Goal: Information Seeking & Learning: Learn about a topic

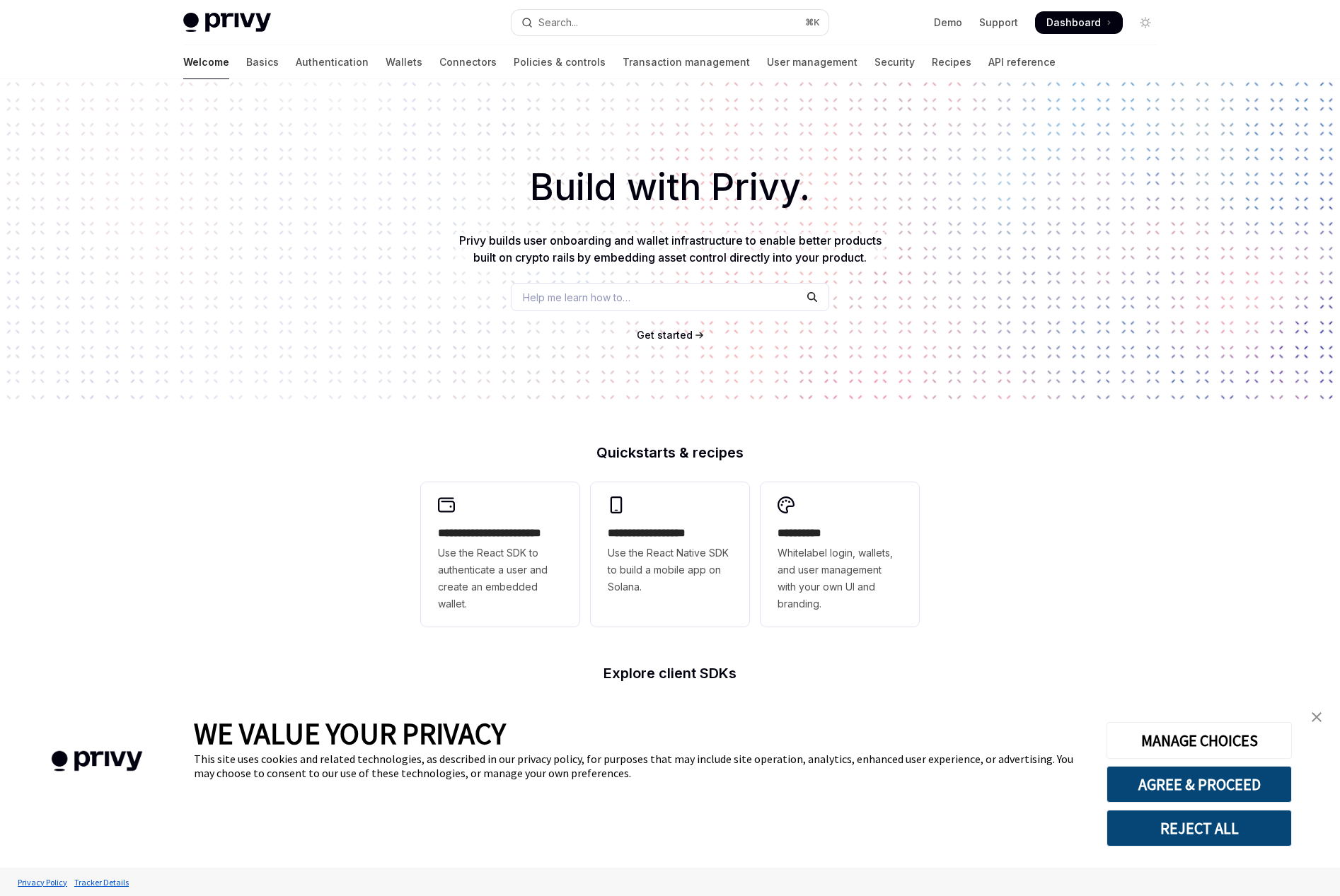
scroll to position [229, 0]
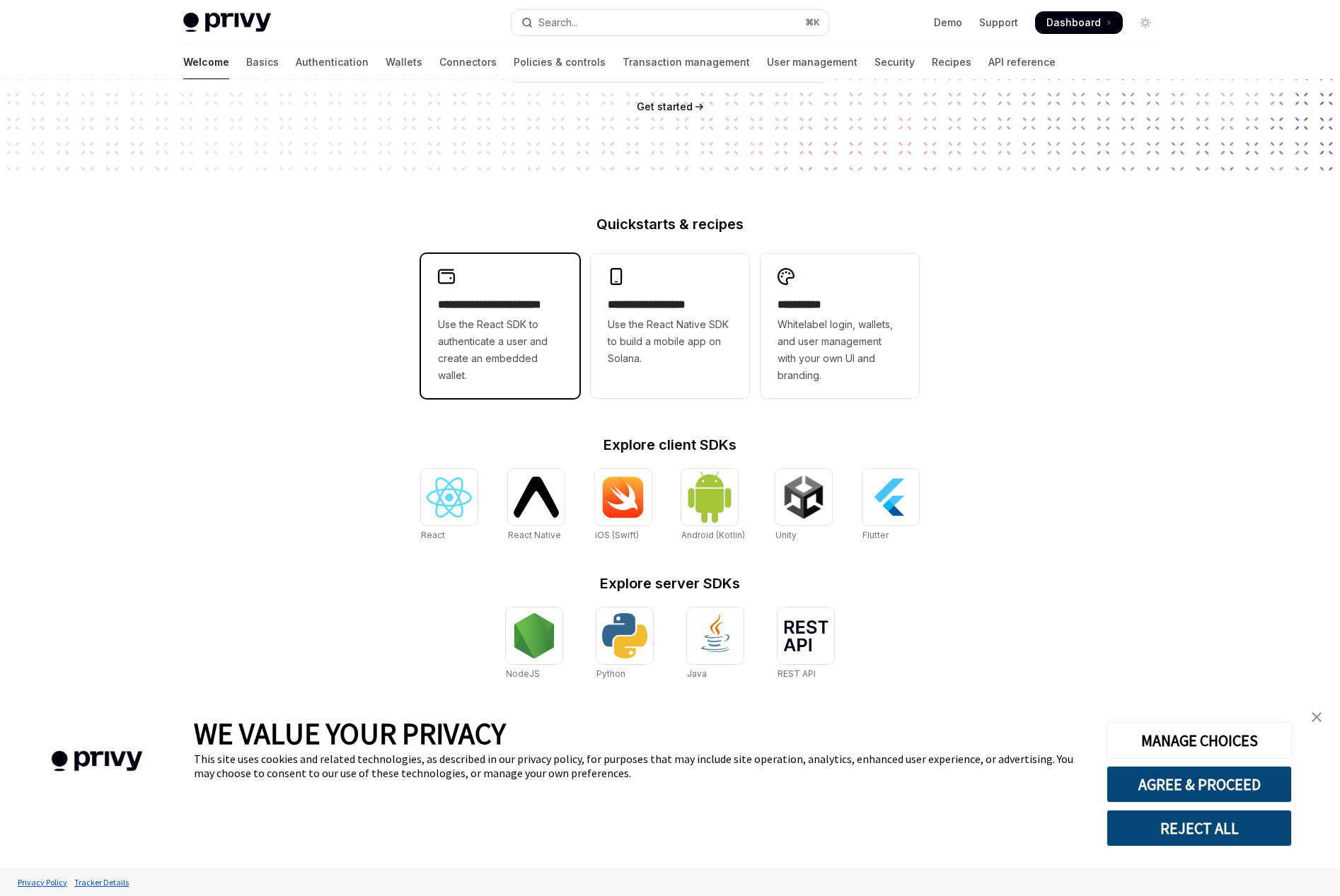
click at [518, 313] on div "**********" at bounding box center [500, 339] width 125 height 88
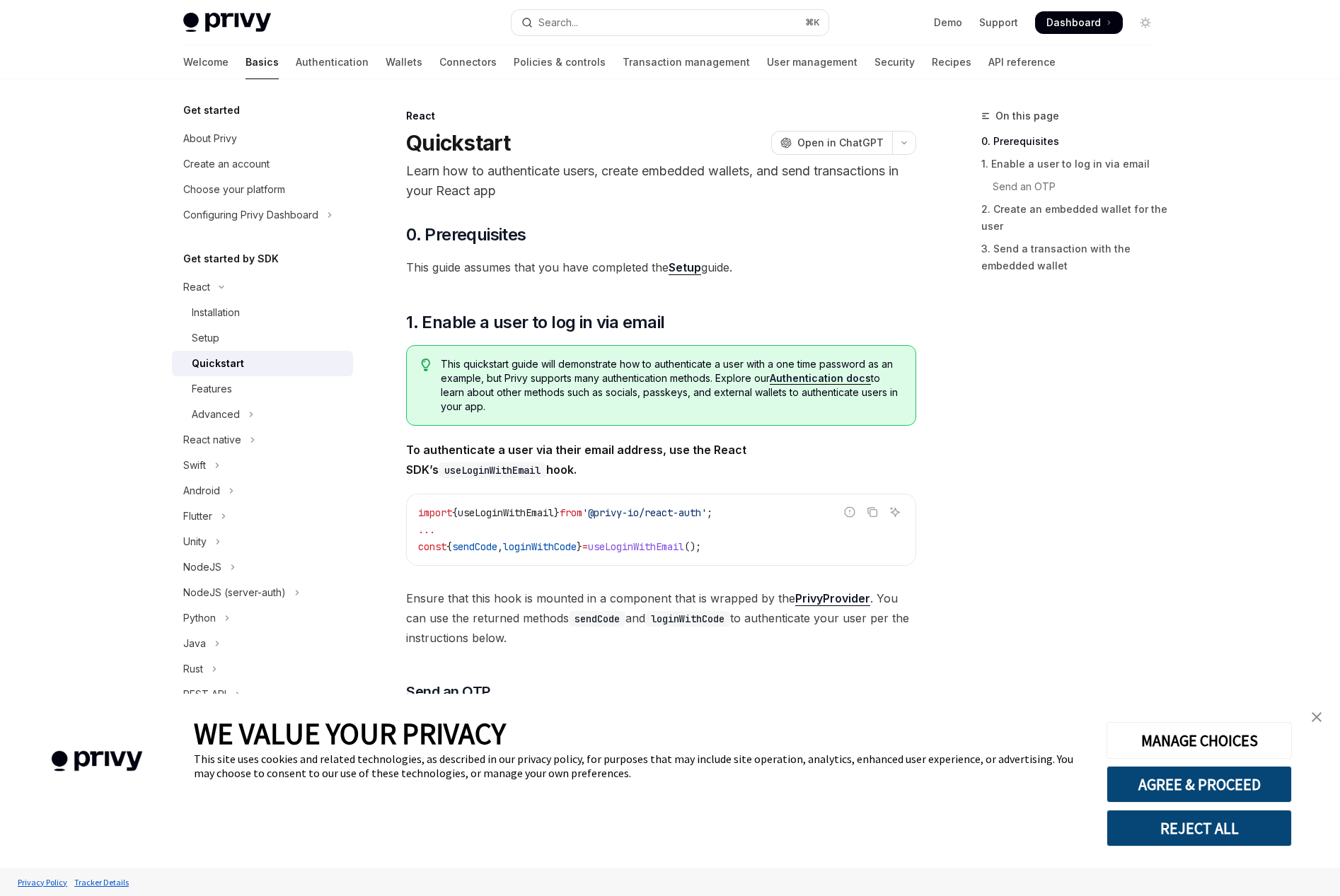
type textarea "*"
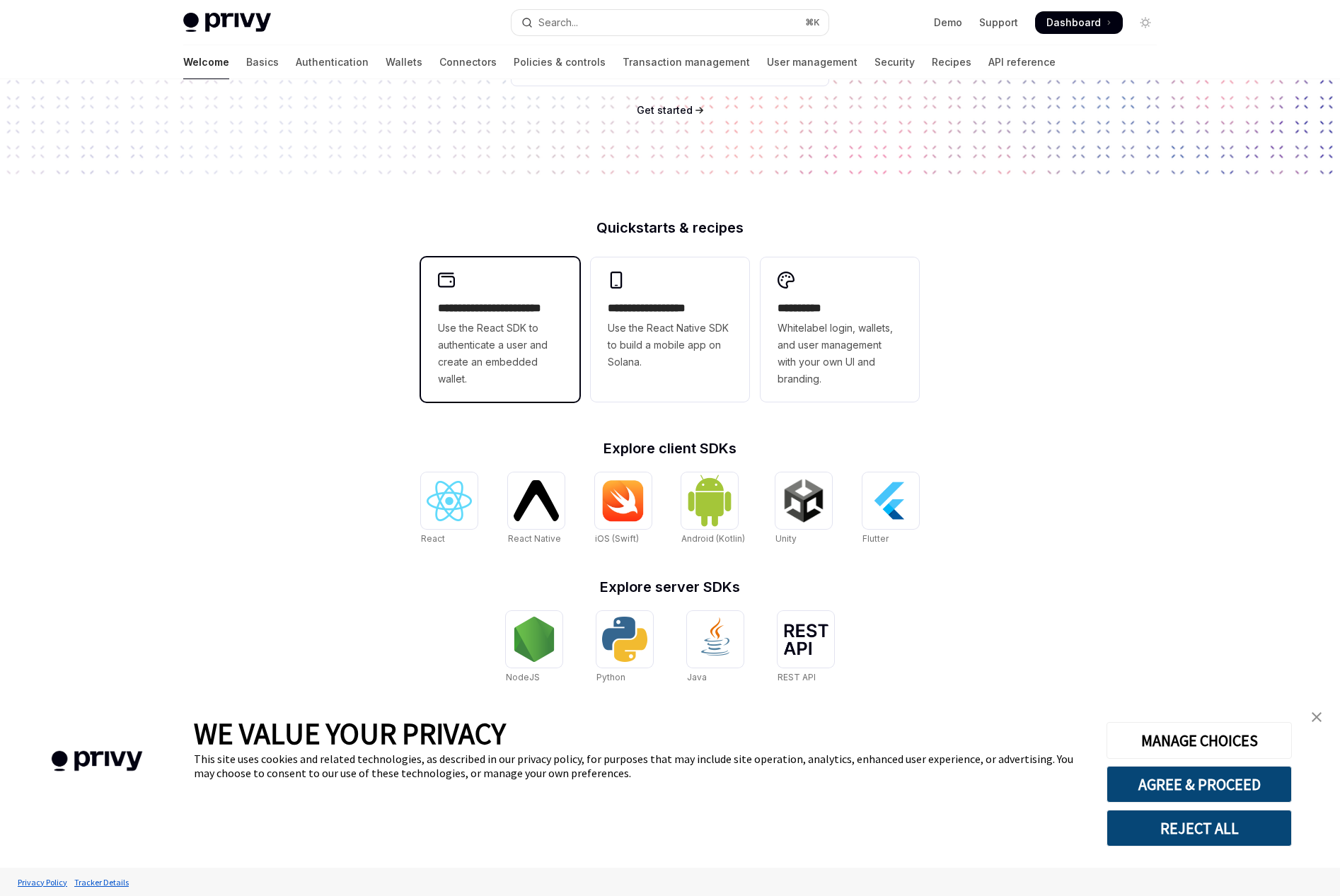
scroll to position [229, 0]
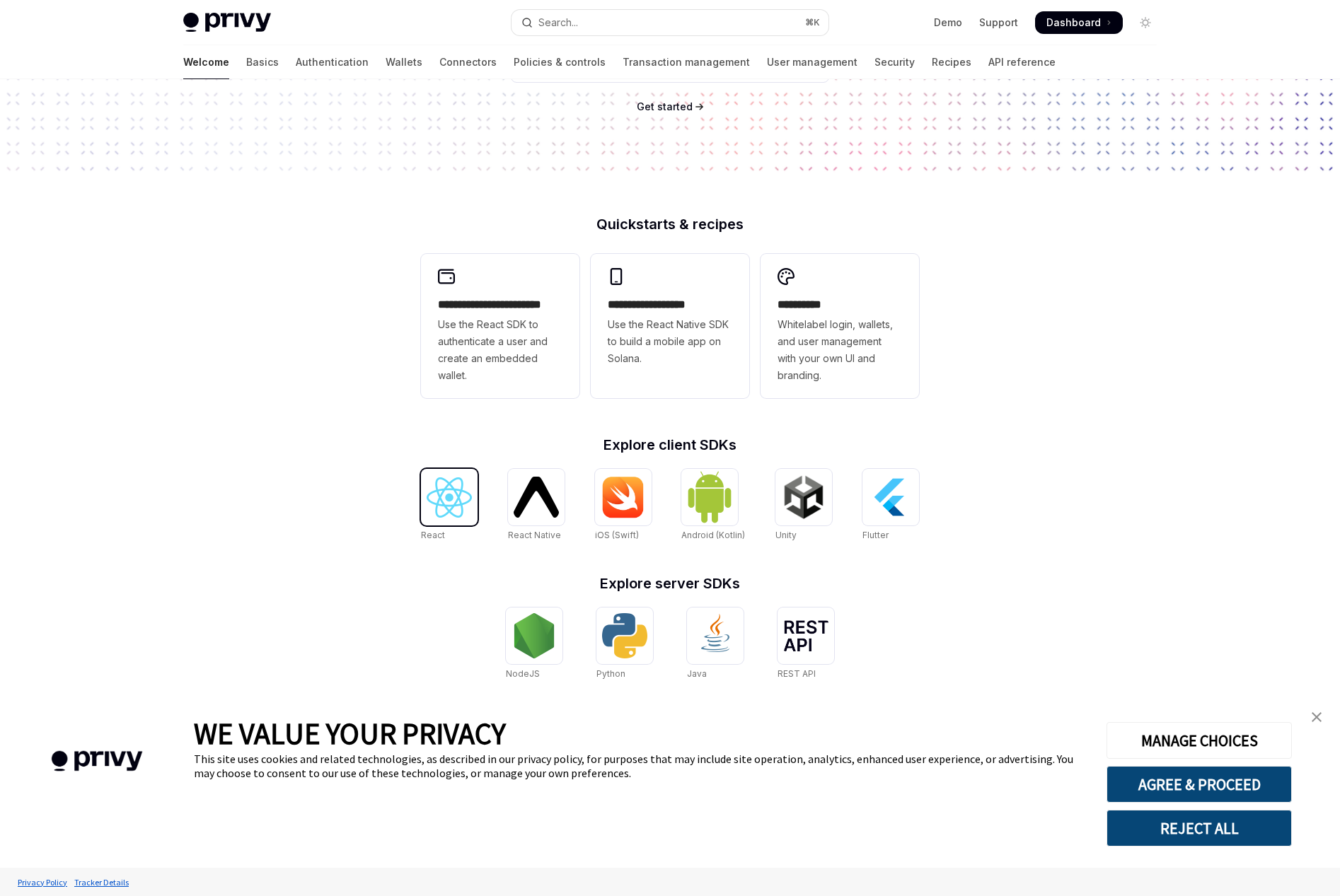
click at [444, 498] on img at bounding box center [449, 498] width 45 height 40
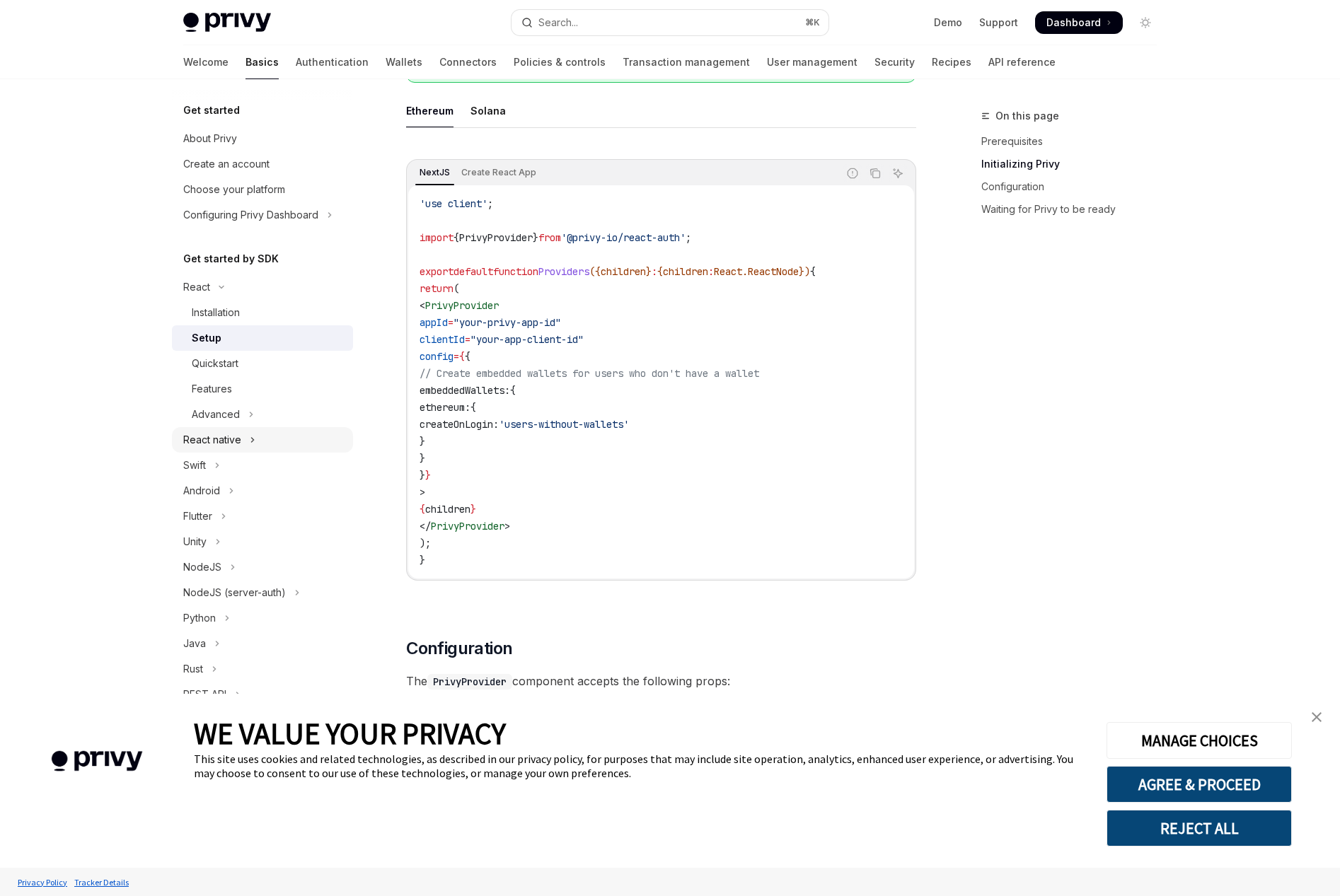
scroll to position [35, 0]
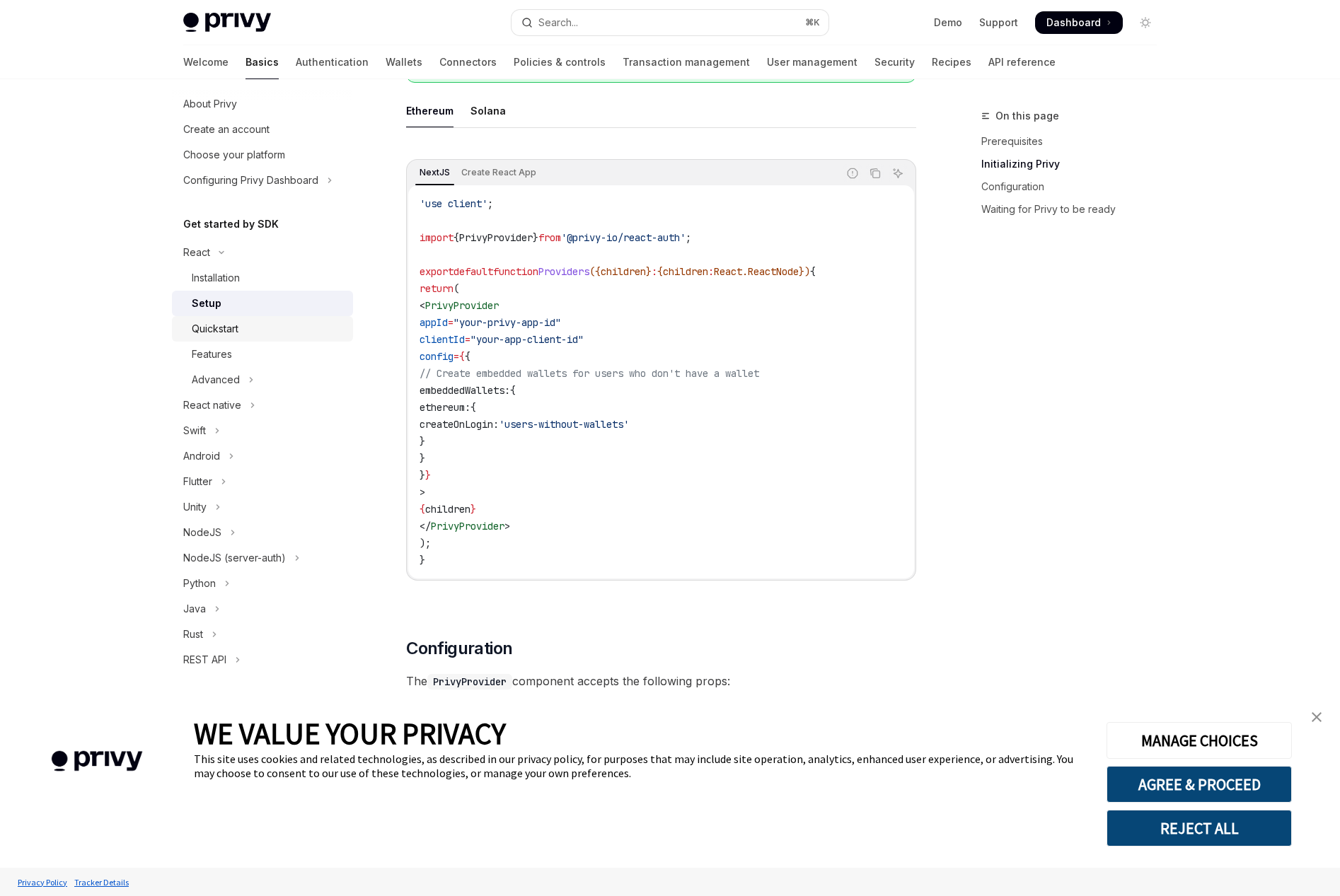
click at [237, 329] on div "Quickstart" at bounding box center [215, 329] width 47 height 17
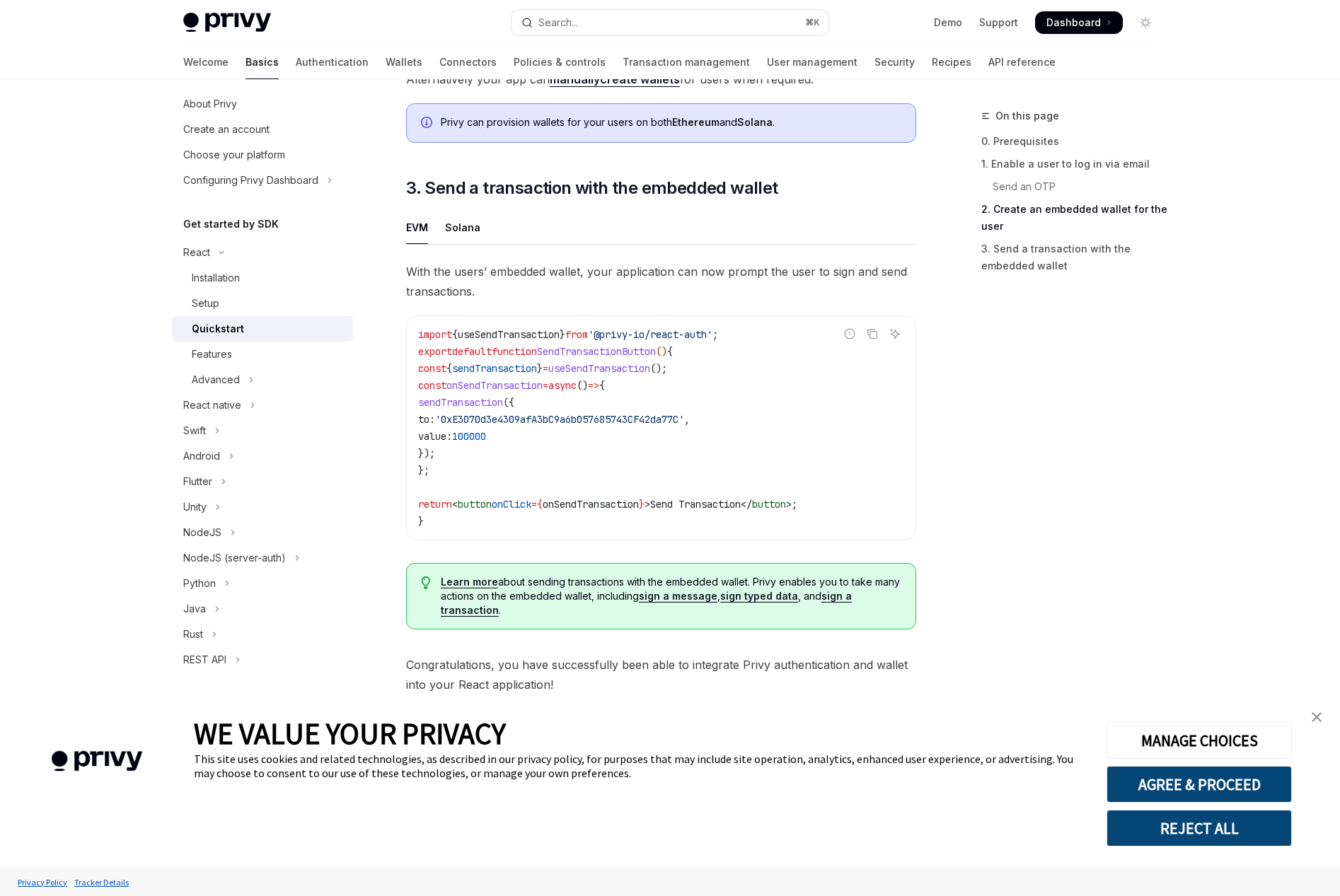
scroll to position [1178, 0]
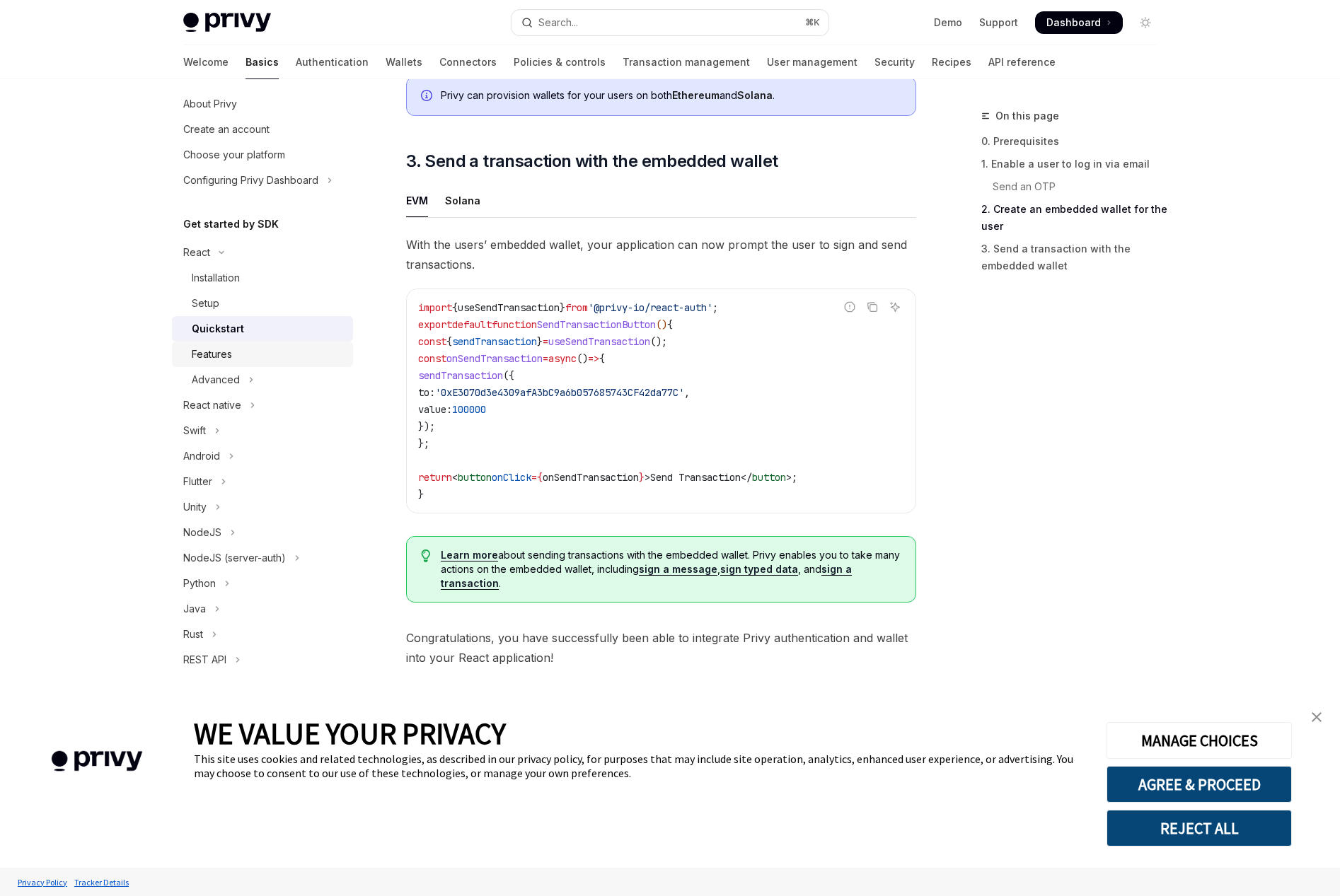
click at [200, 359] on div "Features" at bounding box center [212, 354] width 40 height 17
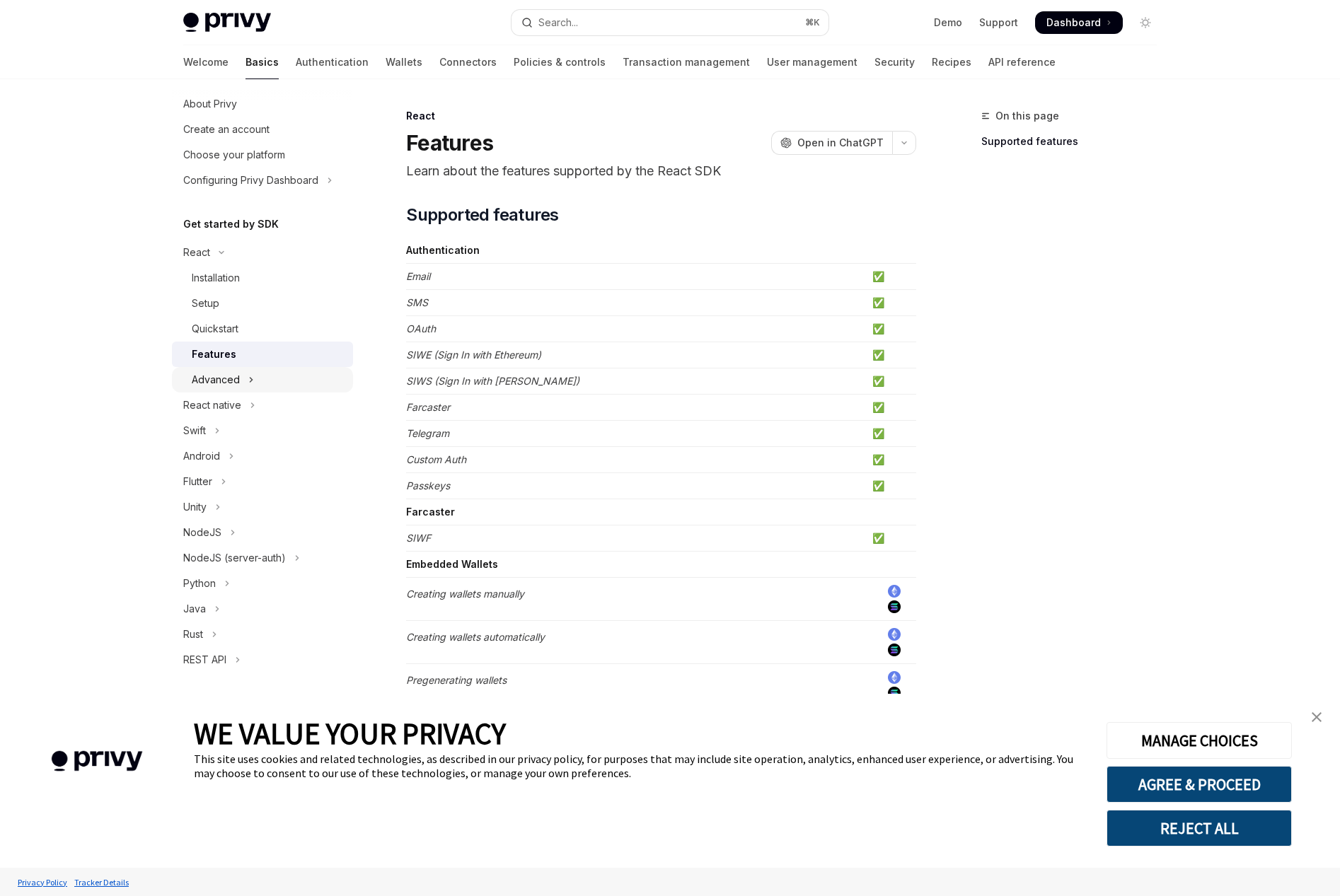
click at [254, 379] on button "Advanced" at bounding box center [263, 379] width 181 height 26
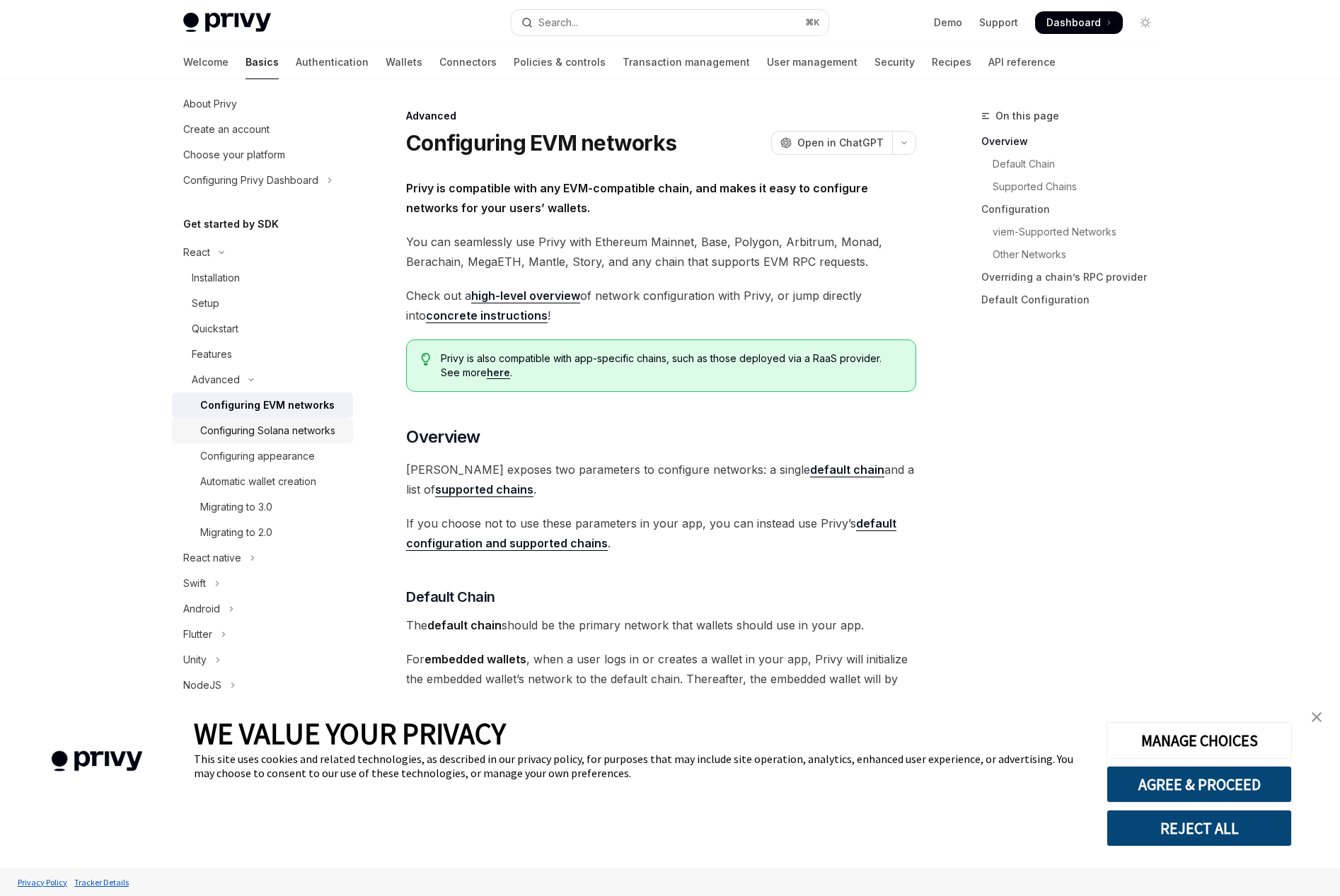
click at [310, 436] on div "Configuring Solana networks" at bounding box center [268, 431] width 135 height 17
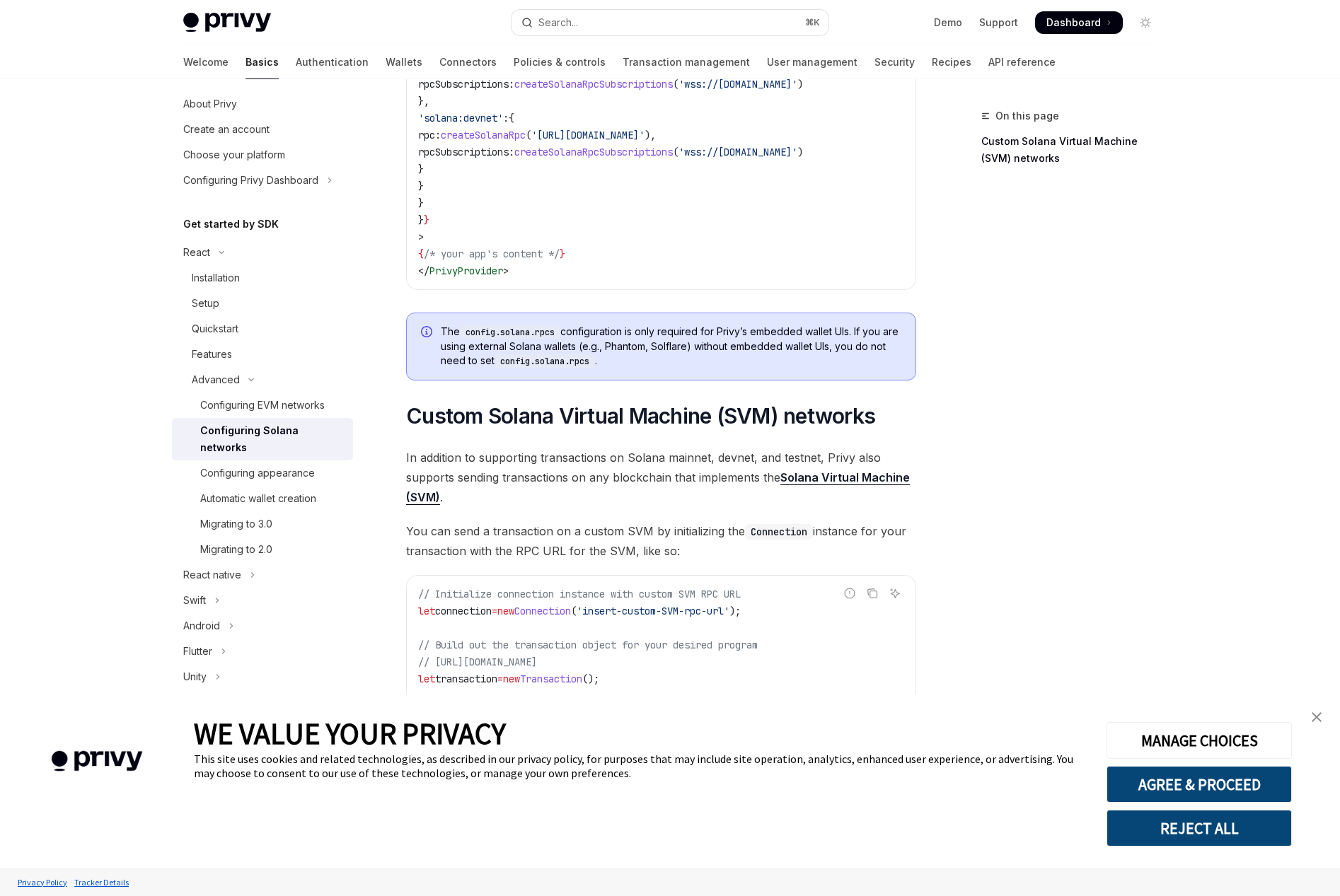
scroll to position [443, 0]
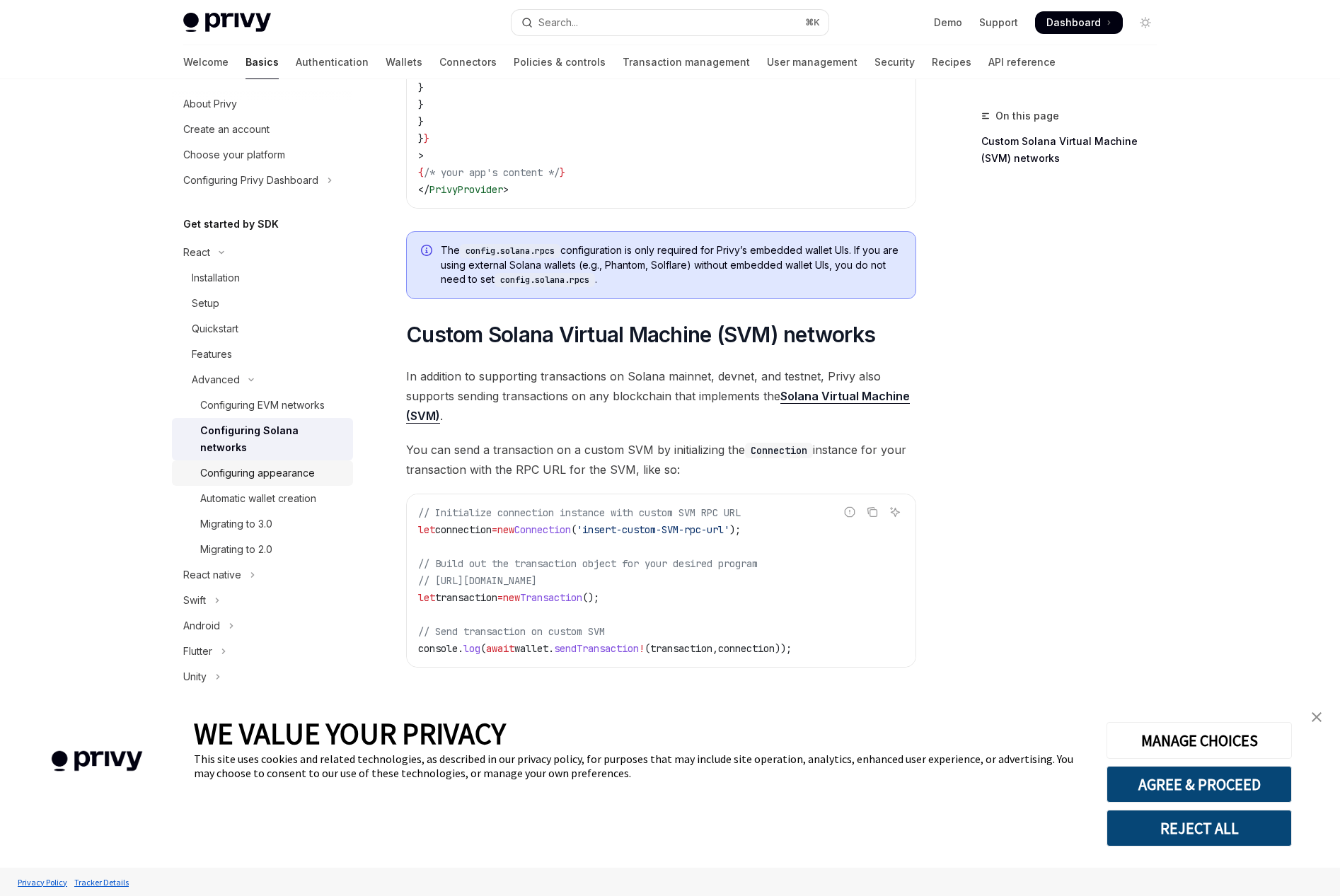
click at [286, 464] on div "Configuring appearance" at bounding box center [257, 473] width 115 height 17
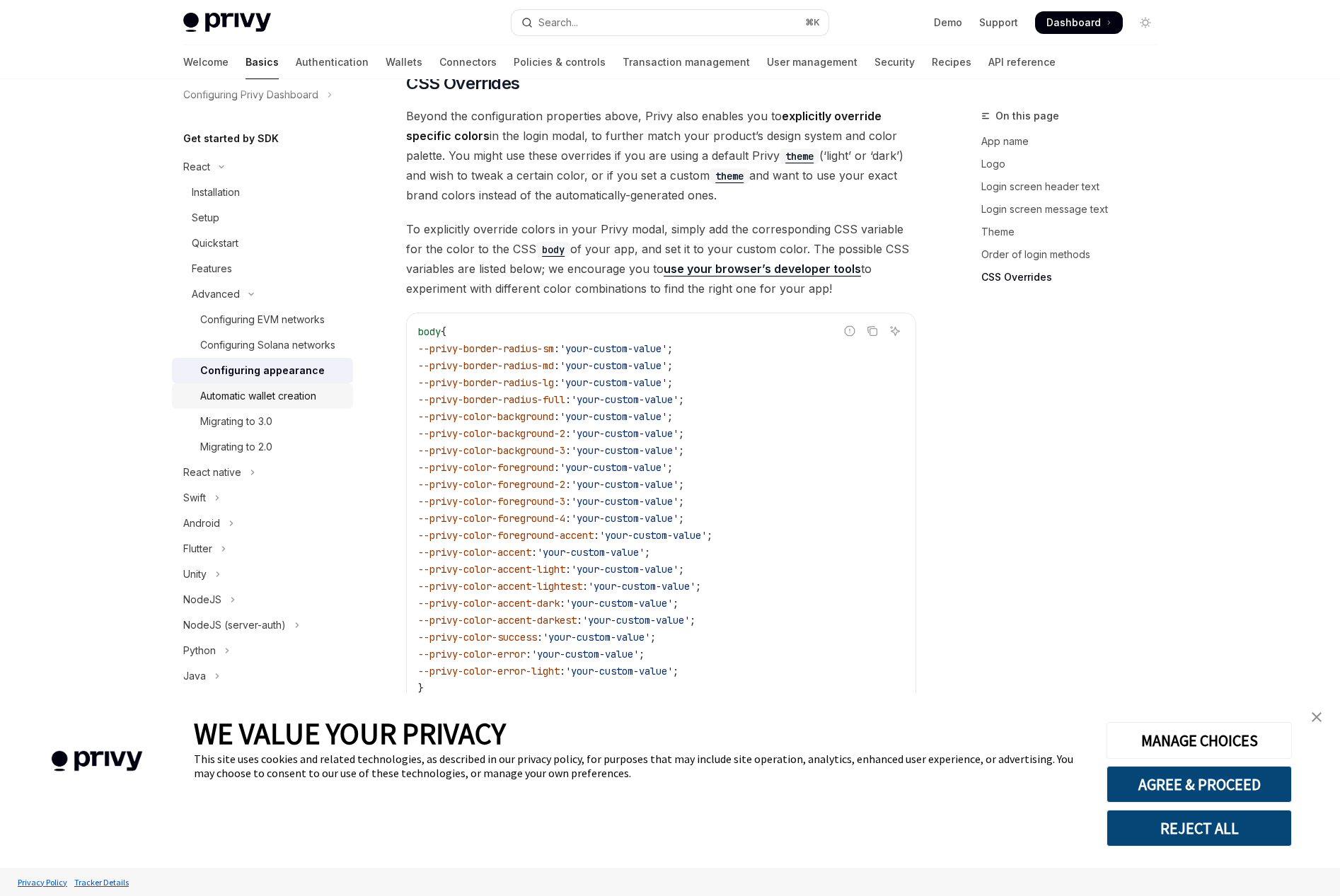
scroll to position [188, 0]
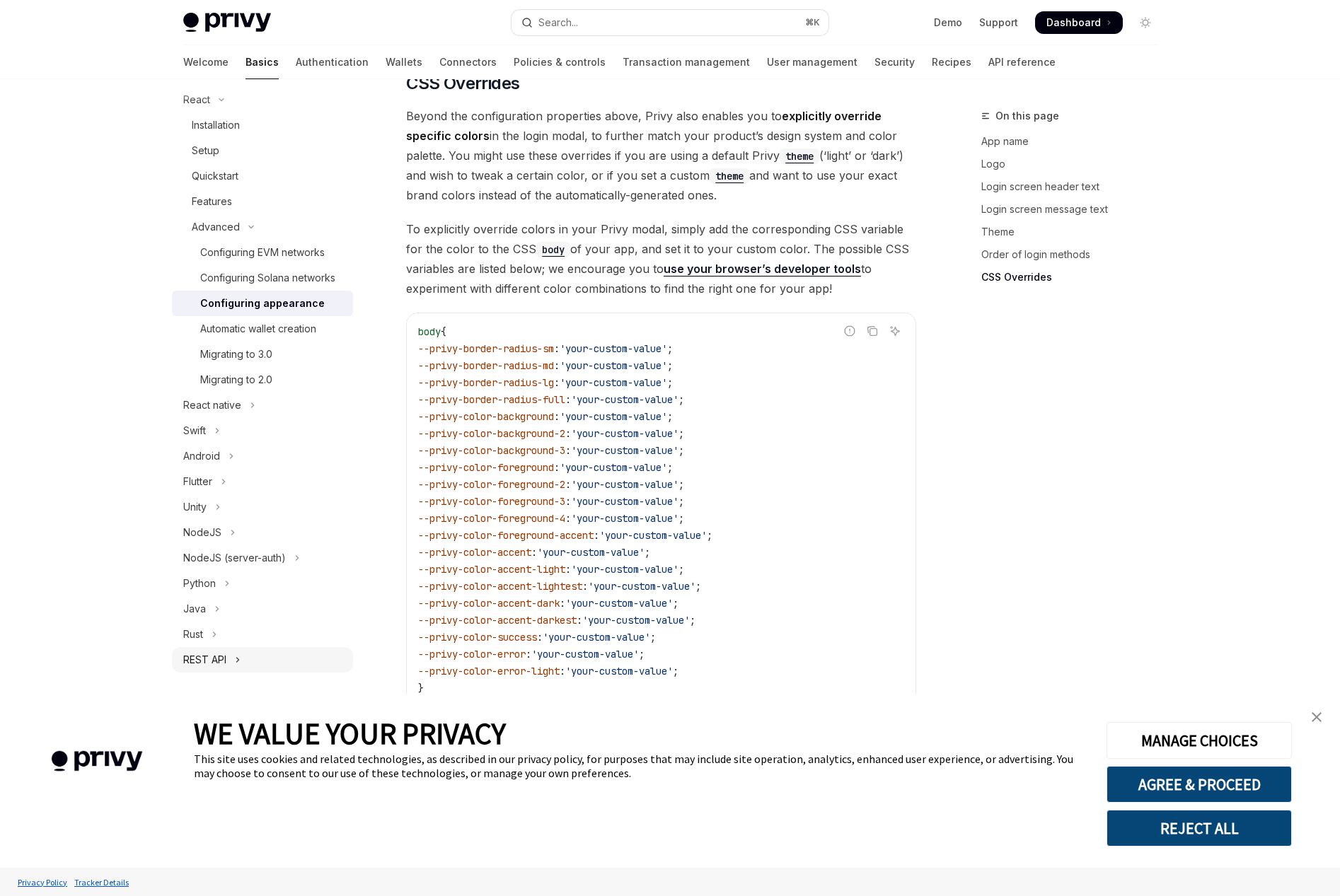
click at [237, 663] on icon "Toggle REST API section" at bounding box center [237, 660] width 5 height 17
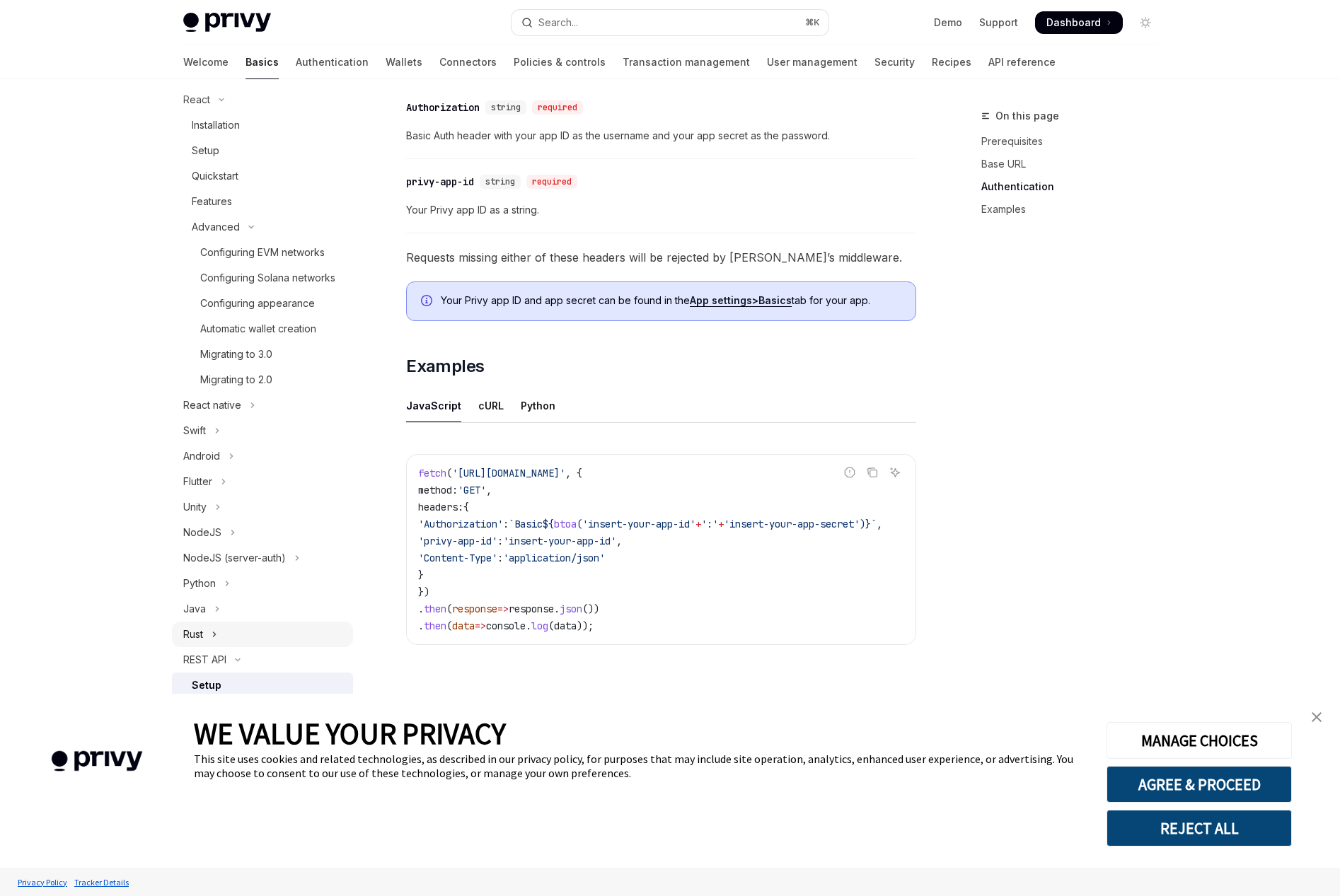
scroll to position [238, 0]
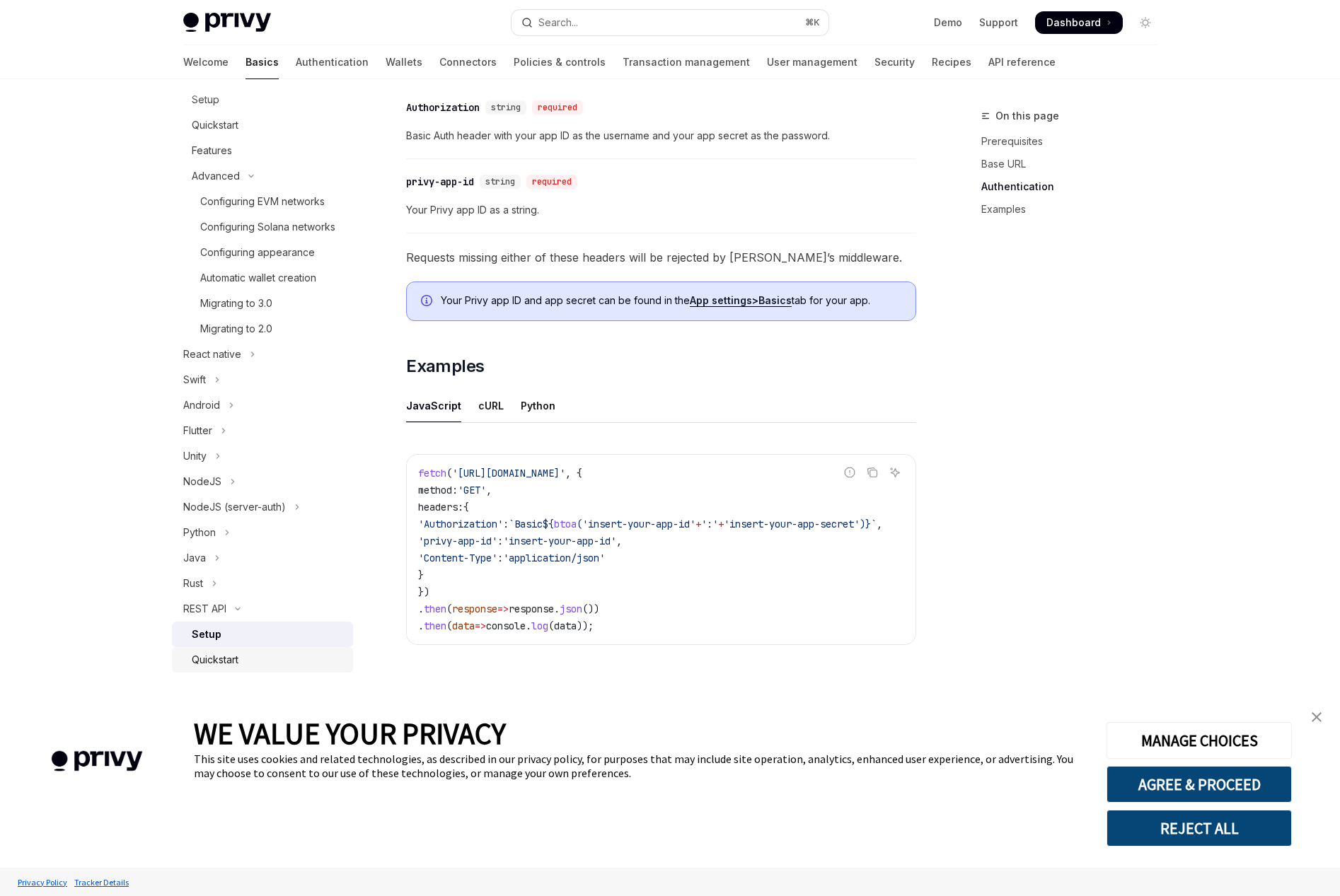
click at [237, 651] on div "Quickstart" at bounding box center [215, 660] width 47 height 17
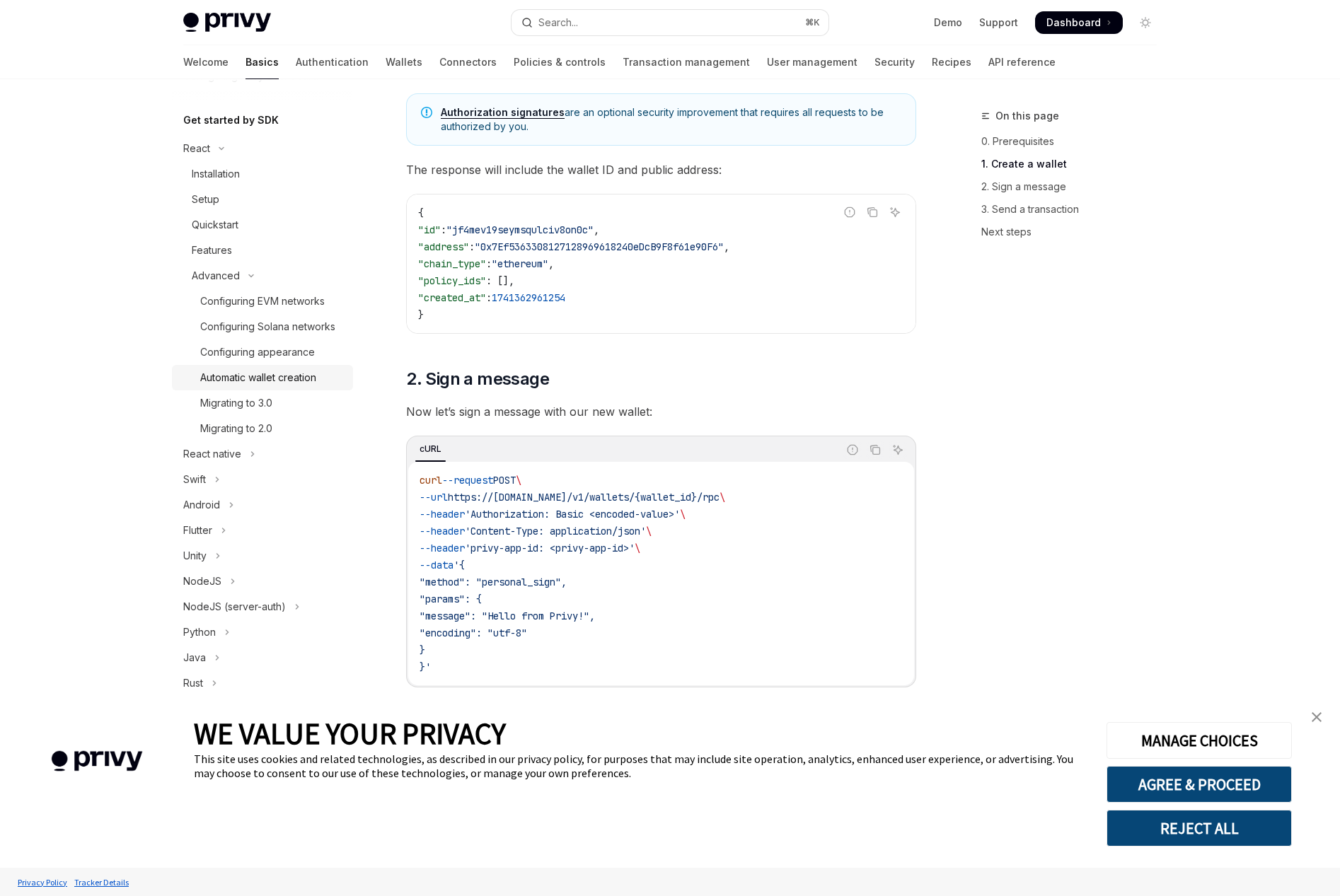
scroll to position [119, 0]
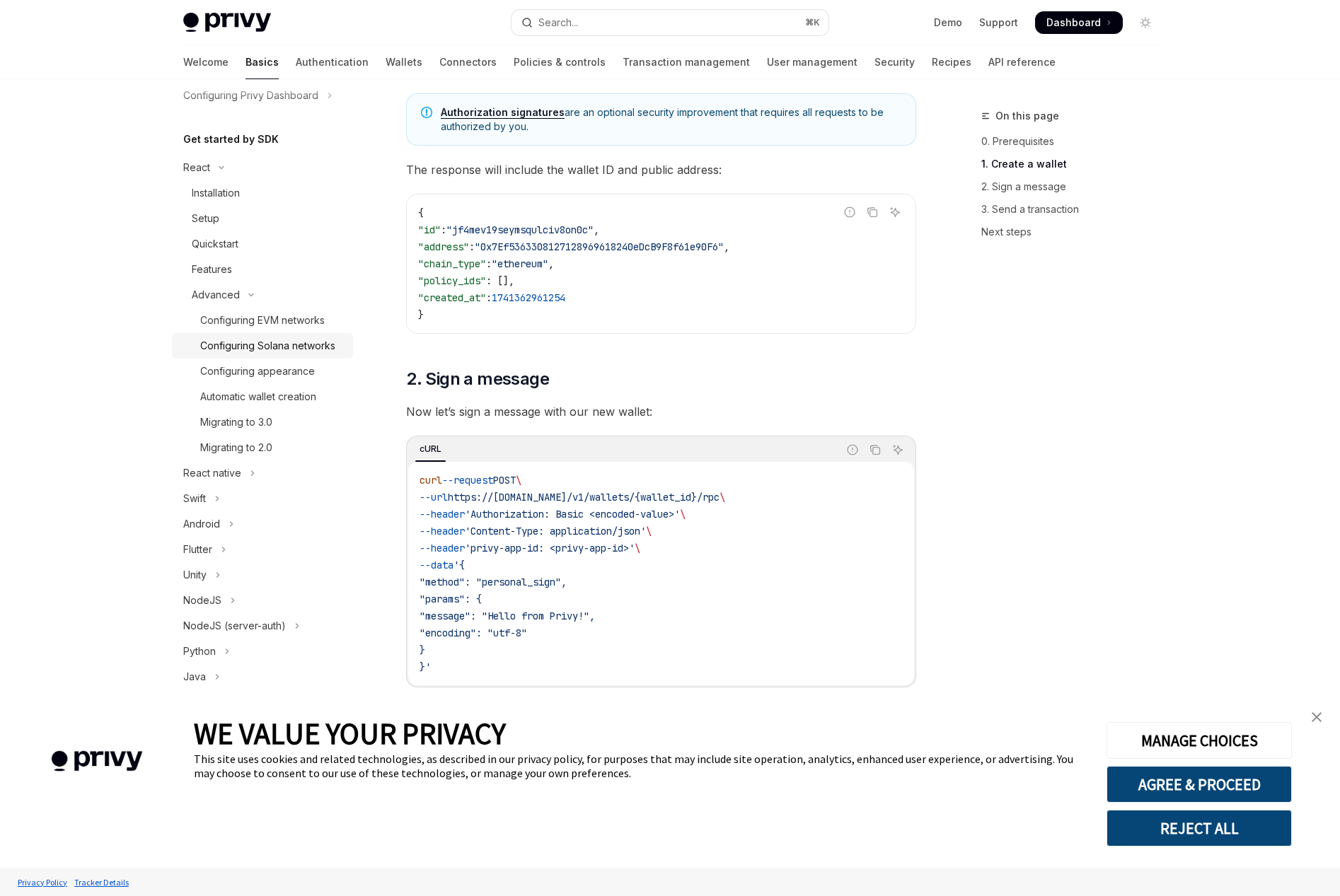
click at [272, 343] on div "Configuring Solana networks" at bounding box center [268, 346] width 135 height 17
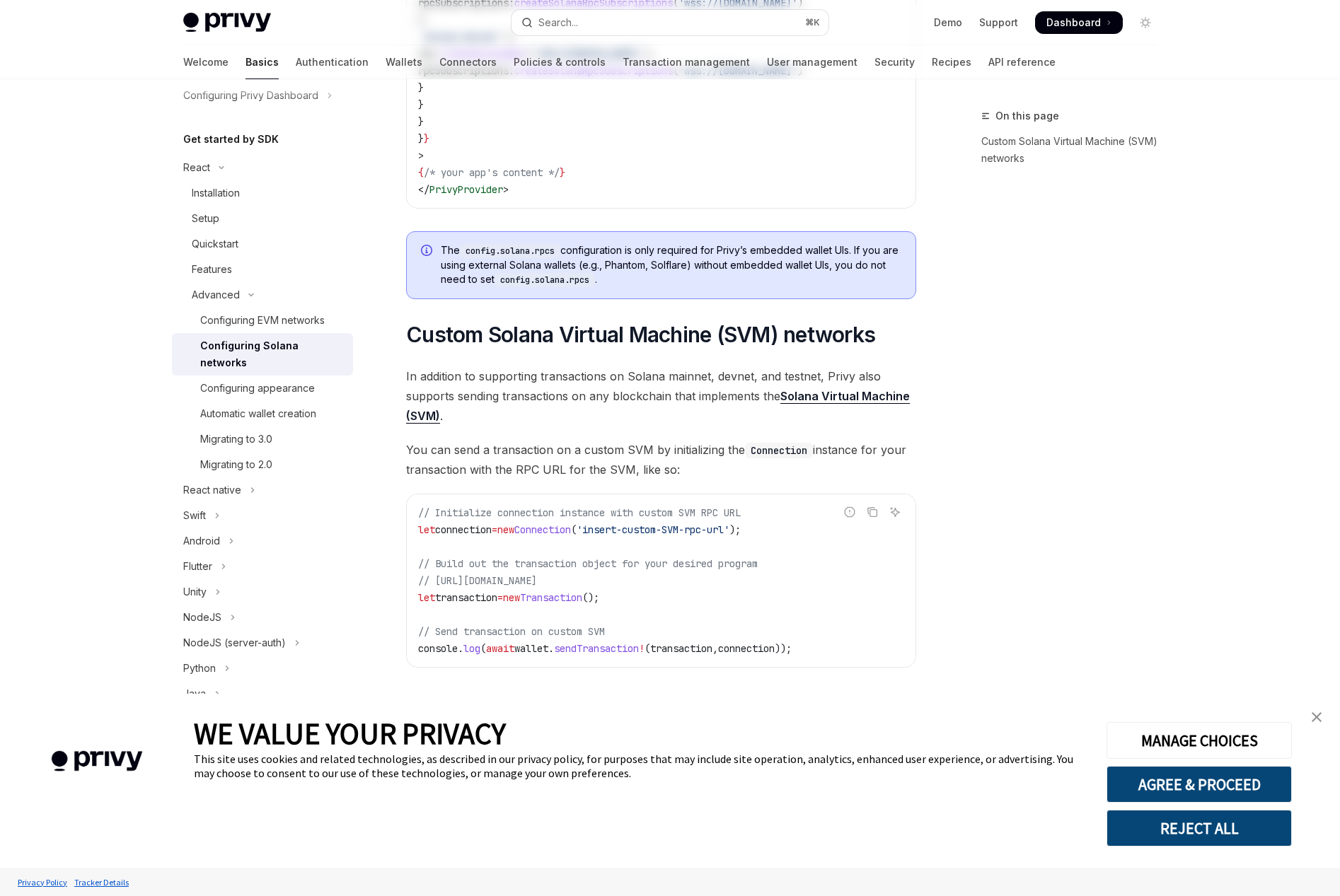
type textarea "*"
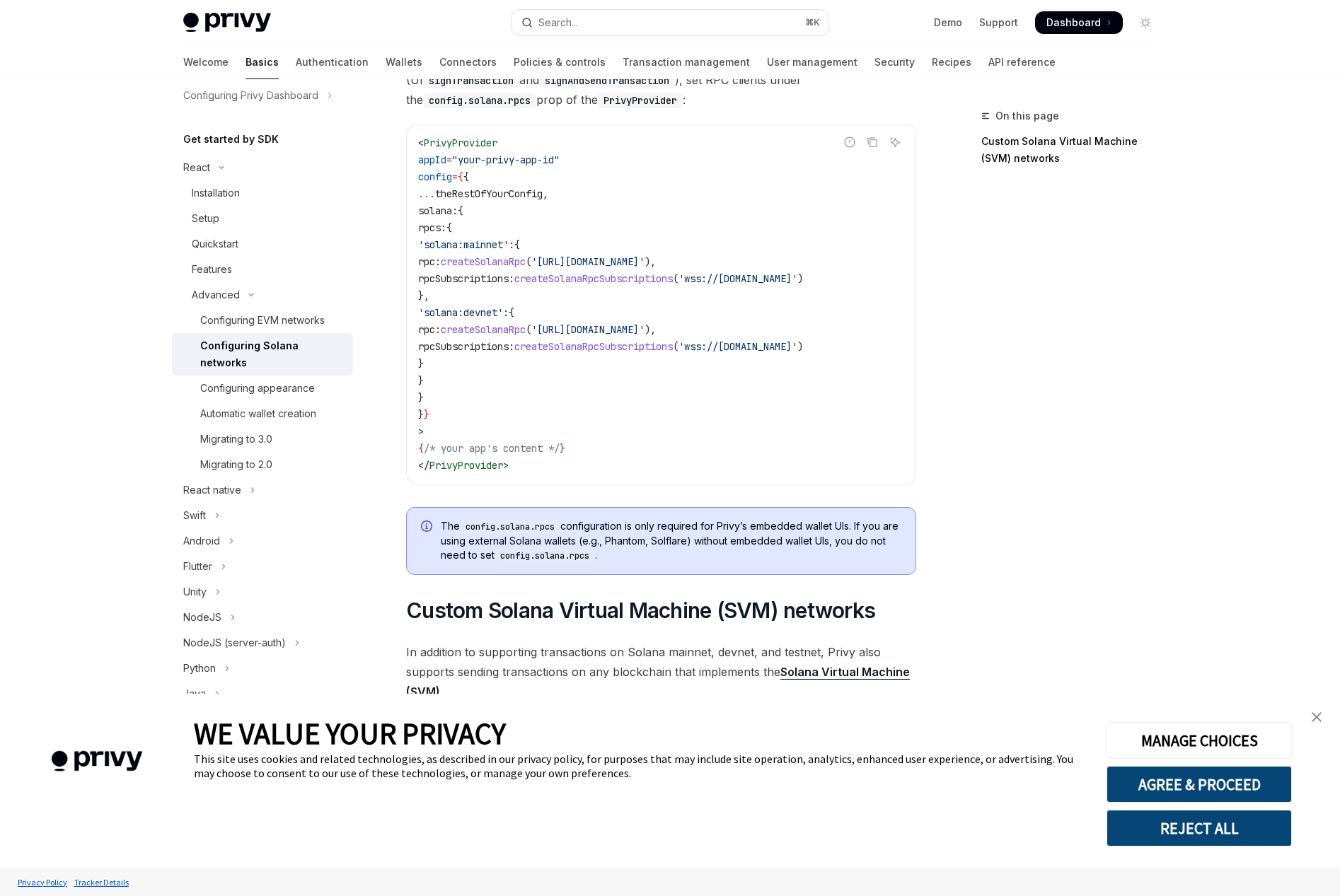
scroll to position [214, 0]
